Goal: Transaction & Acquisition: Purchase product/service

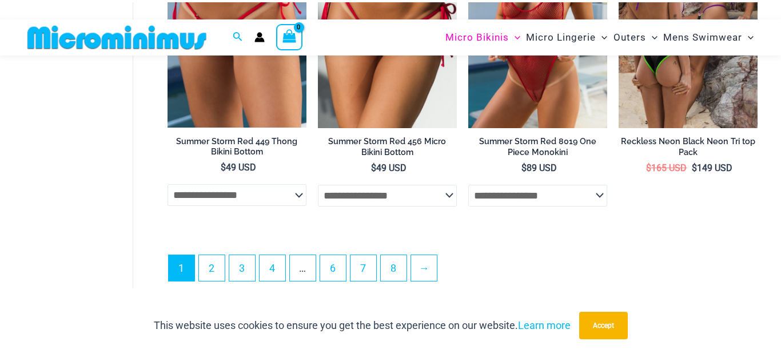
scroll to position [2738, 0]
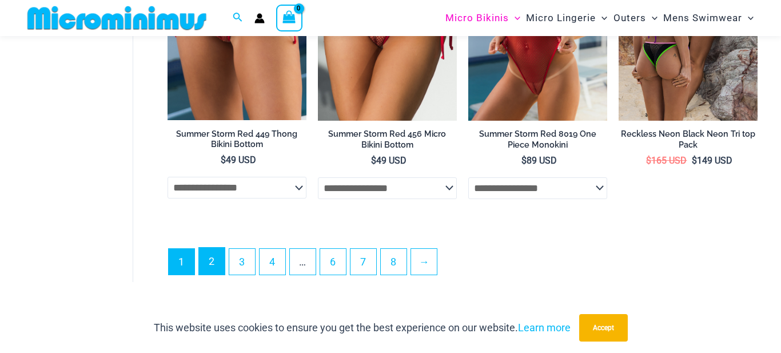
click at [209, 271] on link "2" at bounding box center [212, 261] width 26 height 27
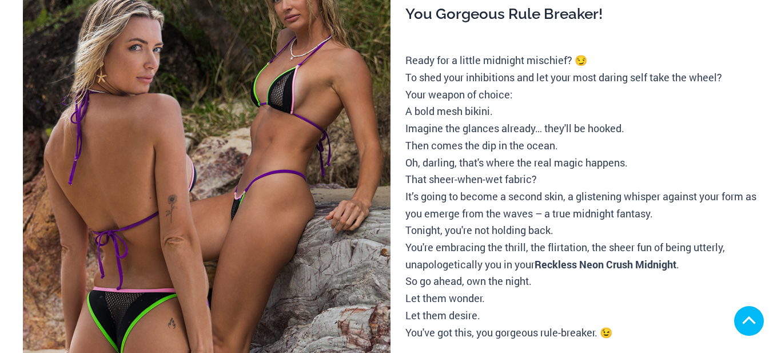
scroll to position [422, 0]
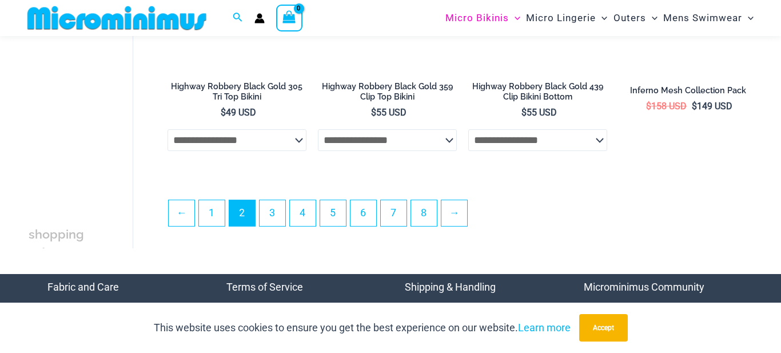
scroll to position [2552, 0]
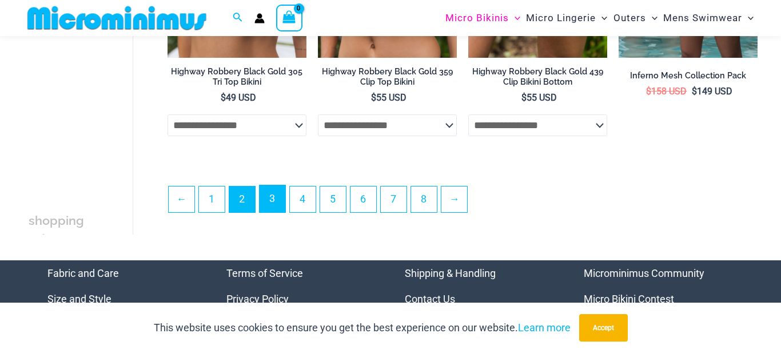
click at [276, 209] on link "3" at bounding box center [273, 198] width 26 height 27
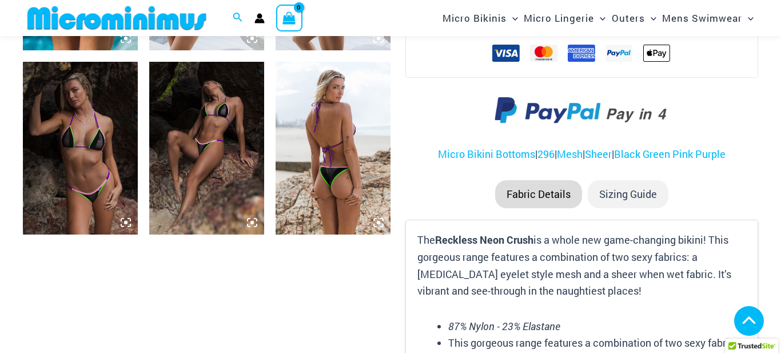
scroll to position [1206, 0]
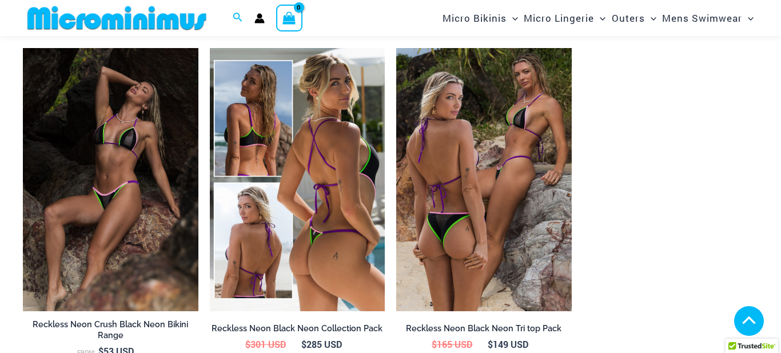
click at [313, 209] on img at bounding box center [298, 179] width 176 height 263
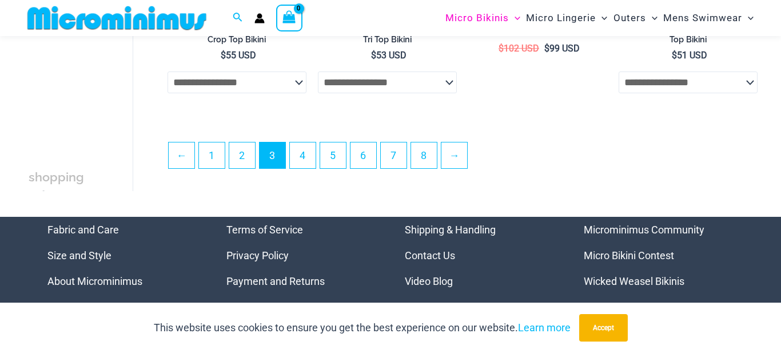
scroll to position [2593, 0]
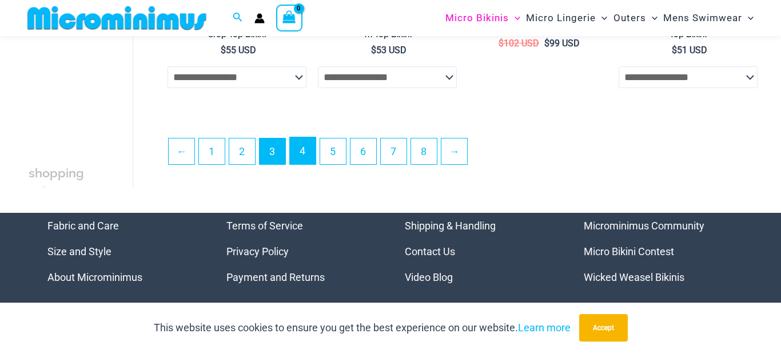
click at [304, 164] on link "4" at bounding box center [303, 150] width 26 height 27
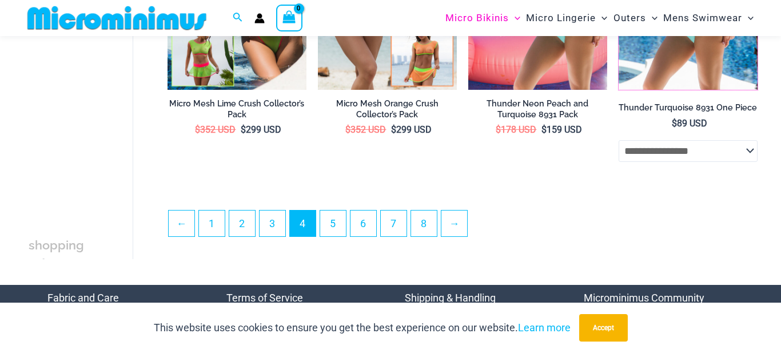
scroll to position [2520, 0]
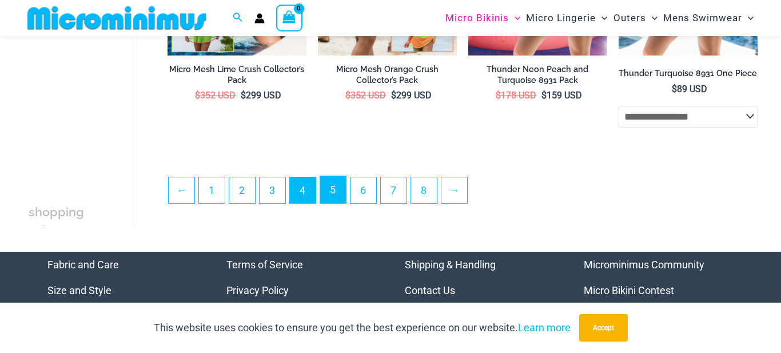
click at [334, 203] on link "5" at bounding box center [333, 189] width 26 height 27
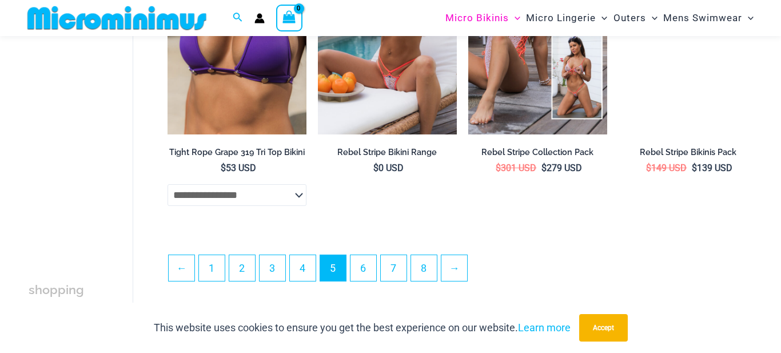
scroll to position [2453, 0]
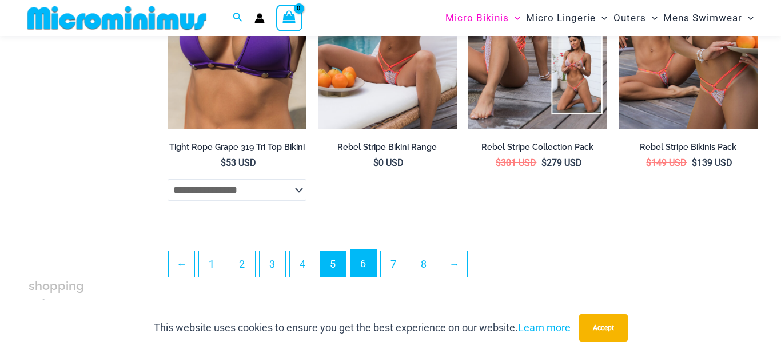
click at [371, 276] on link "6" at bounding box center [364, 263] width 26 height 27
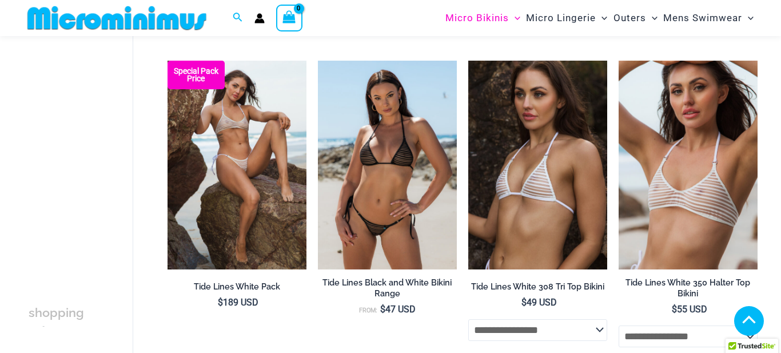
scroll to position [1338, 0]
